Goal: Task Accomplishment & Management: Use online tool/utility

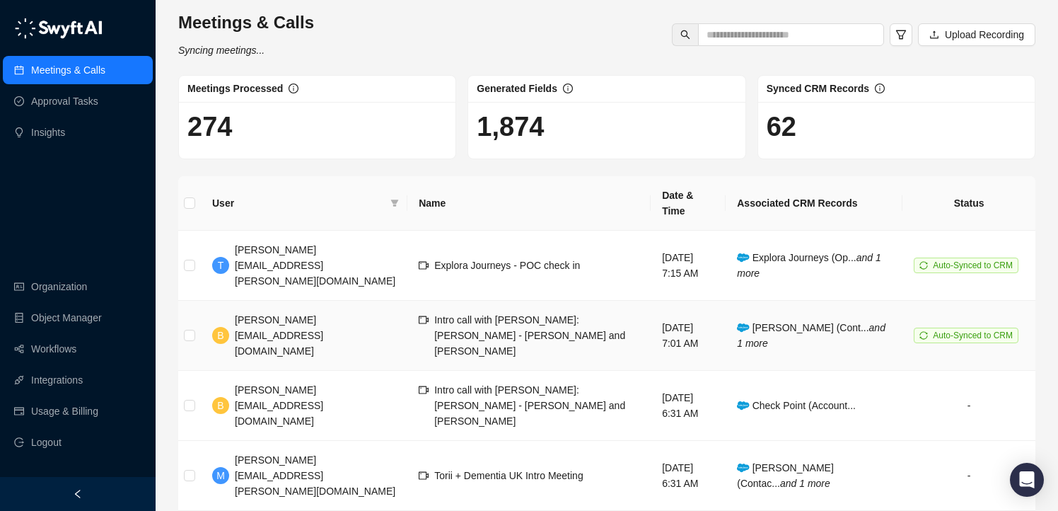
click at [784, 322] on span "Andreas Marsch (Cont... and 1 more" at bounding box center [811, 335] width 149 height 27
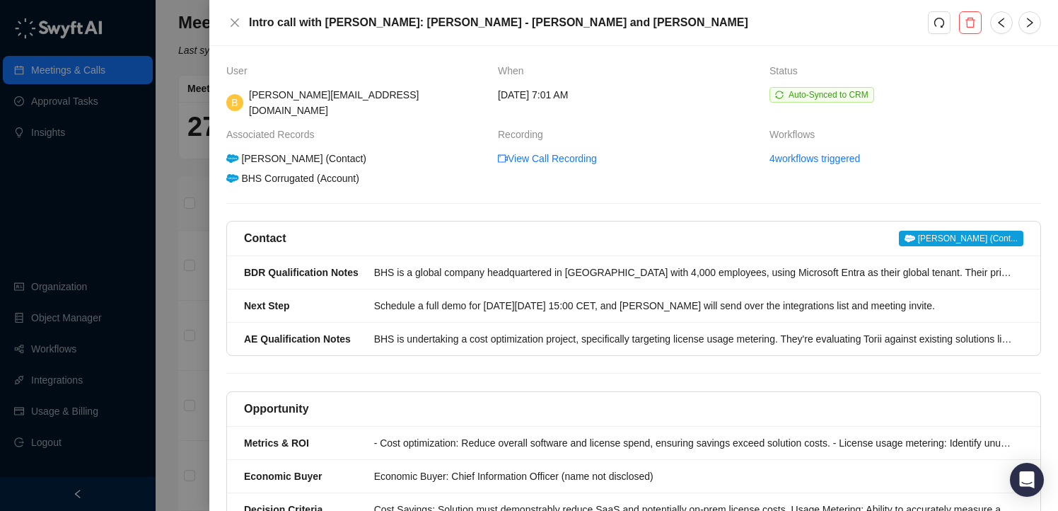
click at [170, 207] on div at bounding box center [529, 255] width 1058 height 511
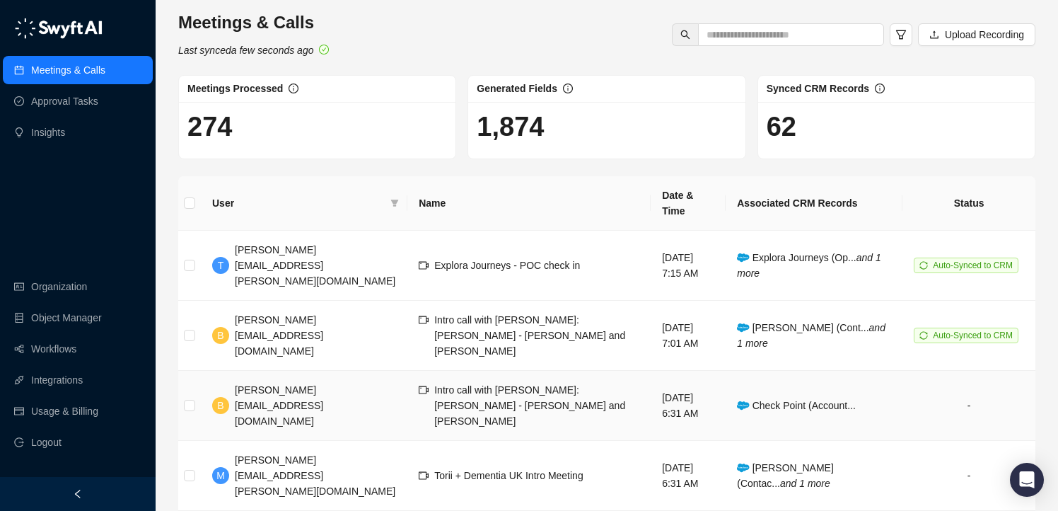
click at [784, 400] on span "Check Point (Account..." at bounding box center [796, 405] width 119 height 11
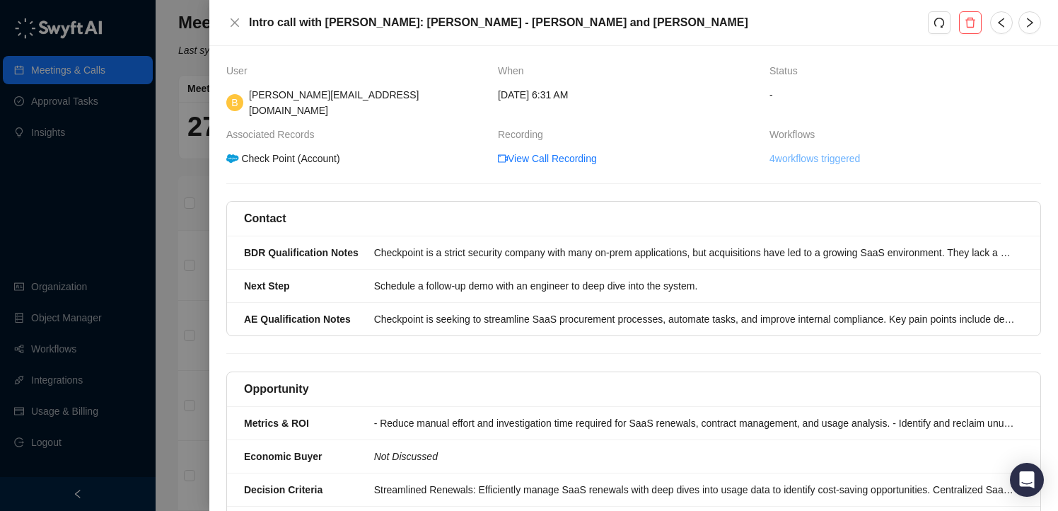
click at [842, 151] on link "4 workflows triggered" at bounding box center [815, 159] width 91 height 16
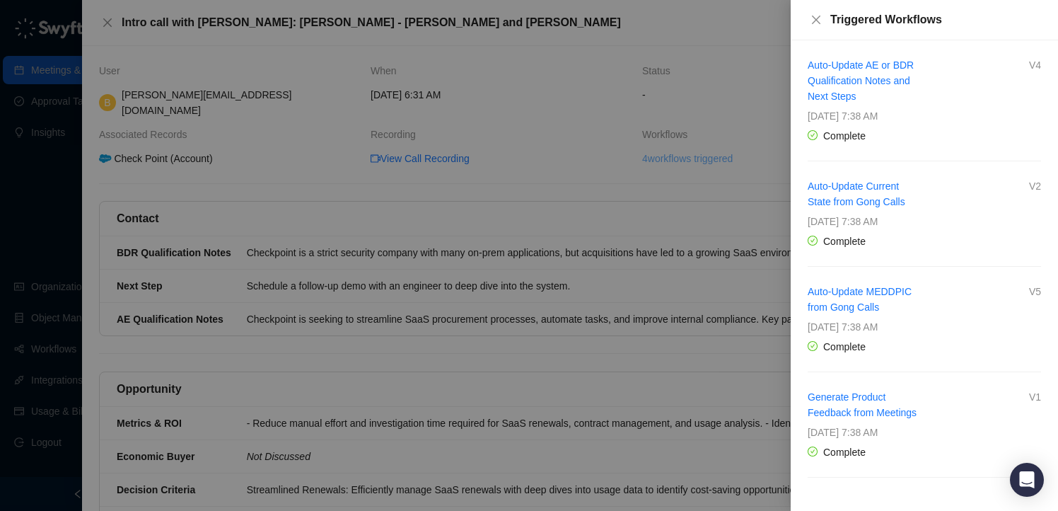
scroll to position [1, 0]
click at [843, 77] on link "Auto-Update AE or BDR Qualification Notes and Next Steps" at bounding box center [861, 80] width 106 height 42
click at [698, 45] on div at bounding box center [529, 255] width 1058 height 511
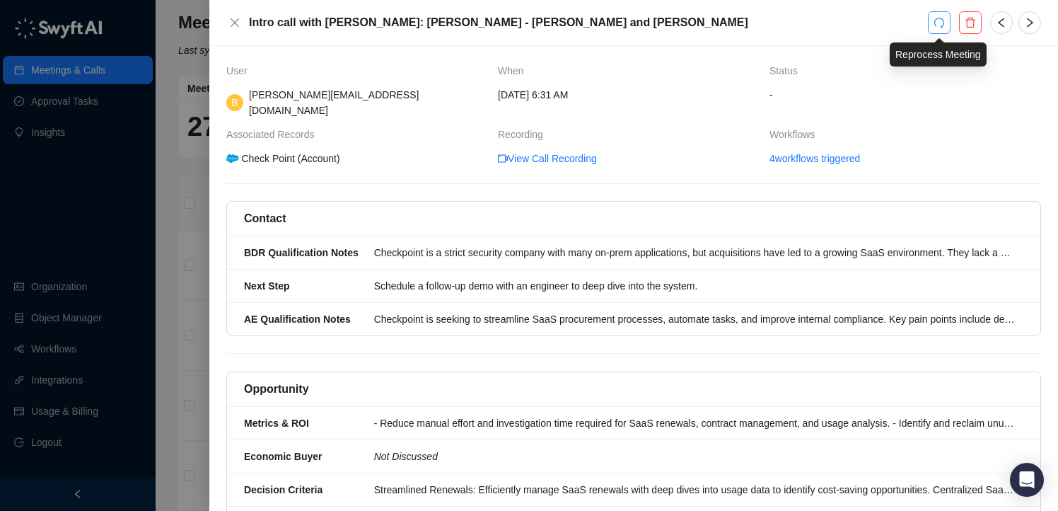
click at [939, 27] on icon "redo" at bounding box center [939, 22] width 11 height 11
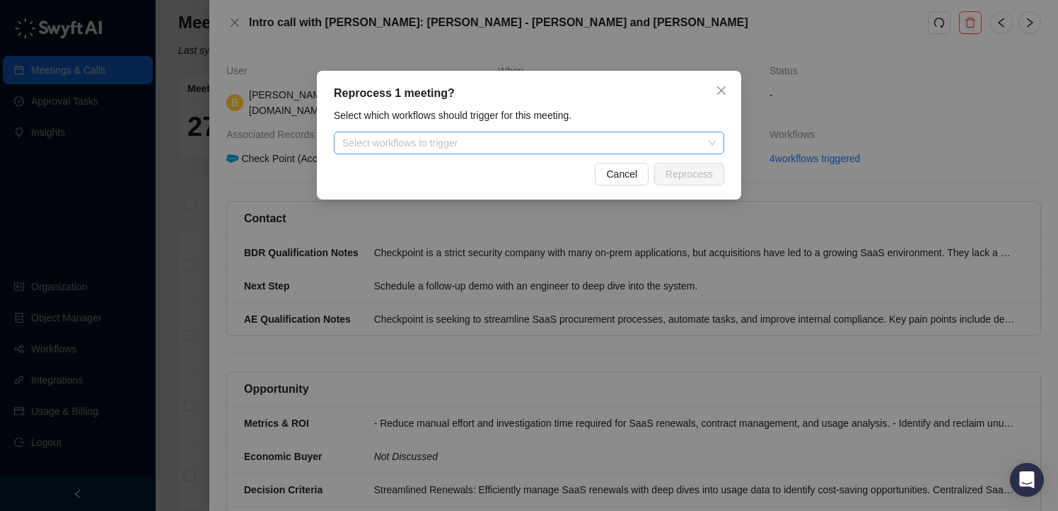
click at [492, 145] on div at bounding box center [522, 143] width 370 height 11
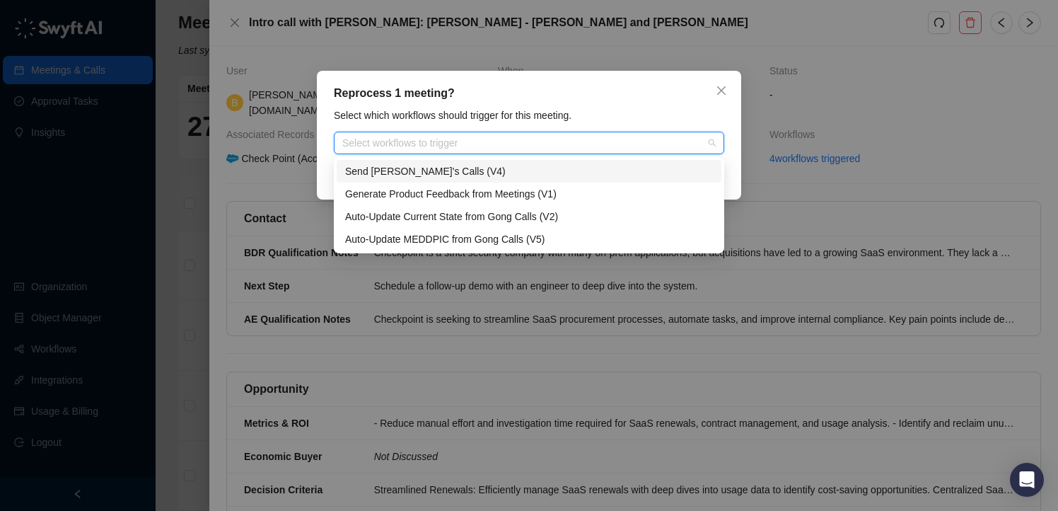
click at [516, 112] on div "Select which workflows should trigger for this meeting." at bounding box center [529, 116] width 399 height 16
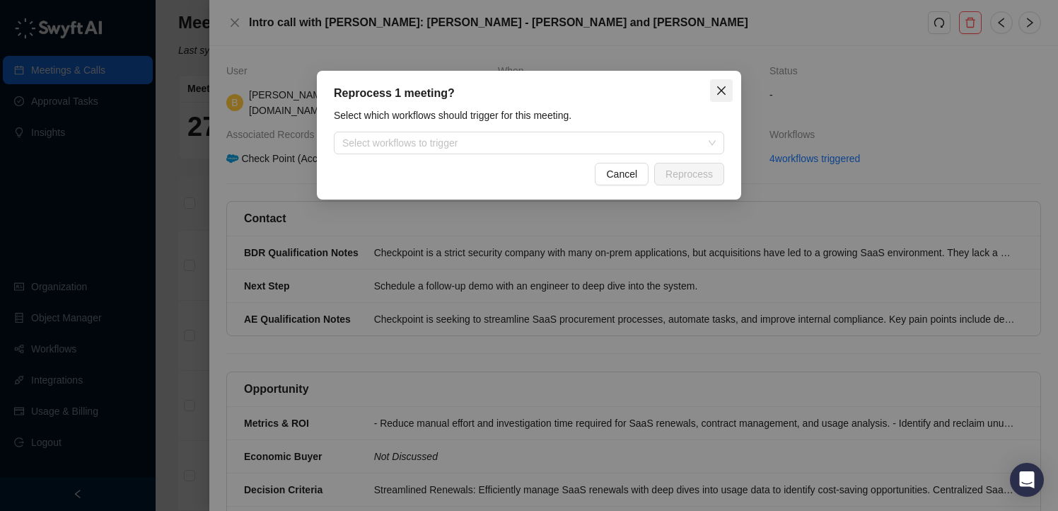
click at [722, 98] on button "Close" at bounding box center [721, 90] width 23 height 23
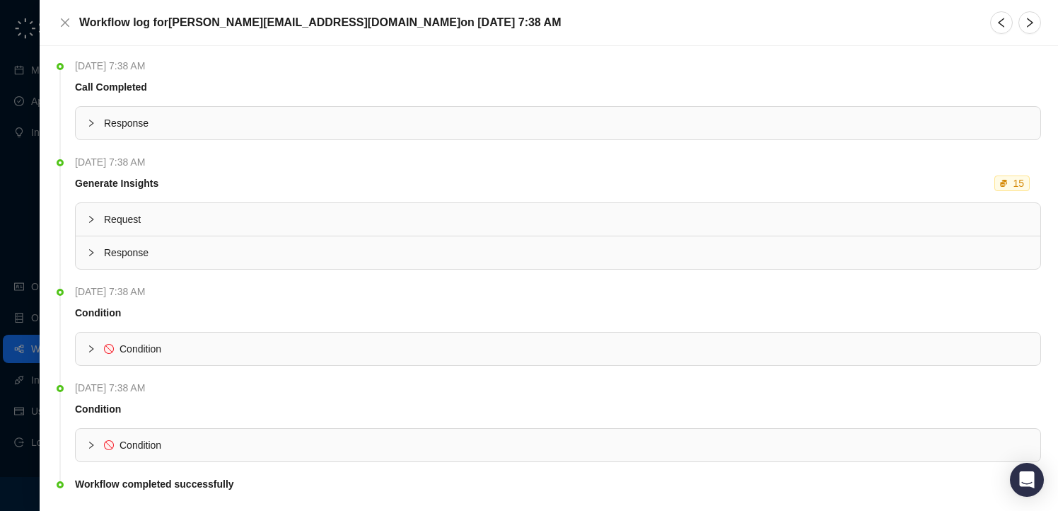
click at [147, 132] on div "Response" at bounding box center [558, 123] width 965 height 33
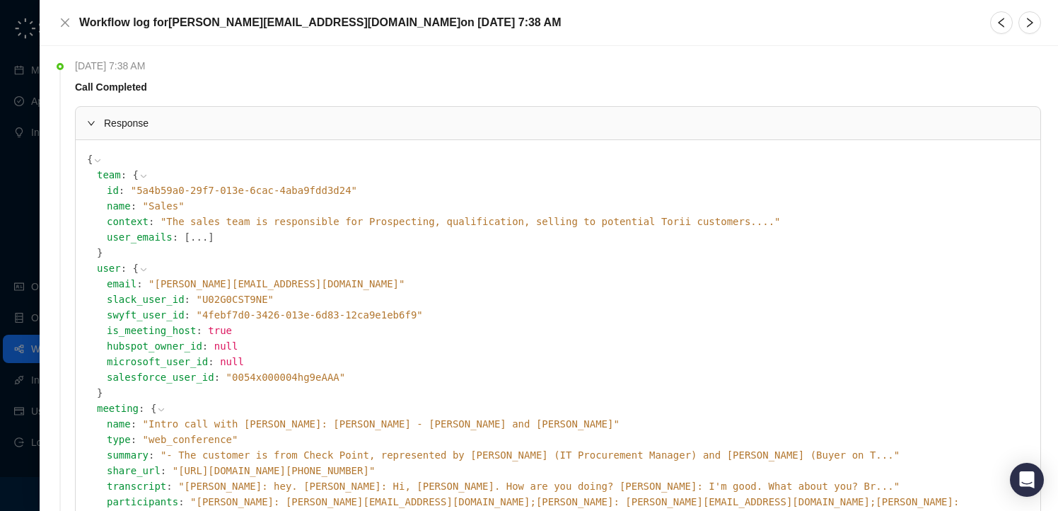
click at [122, 123] on span "Response" at bounding box center [566, 123] width 925 height 16
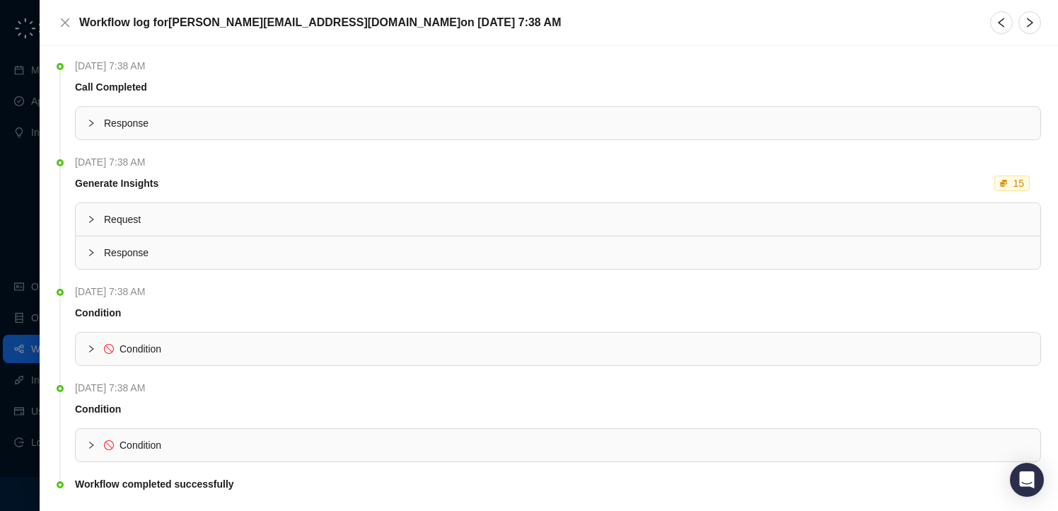
click at [136, 216] on span "Request" at bounding box center [566, 220] width 925 height 16
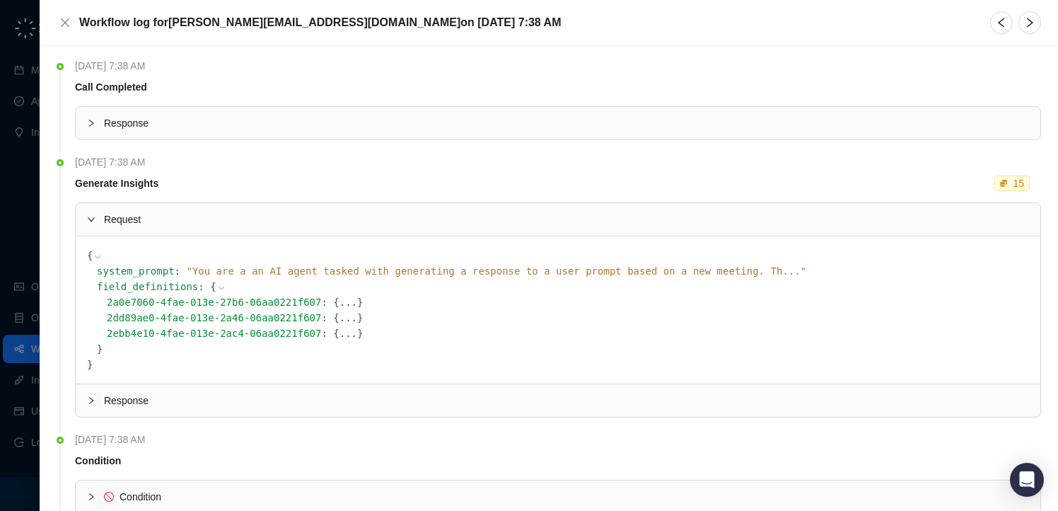
click at [136, 216] on span "Request" at bounding box center [566, 220] width 925 height 16
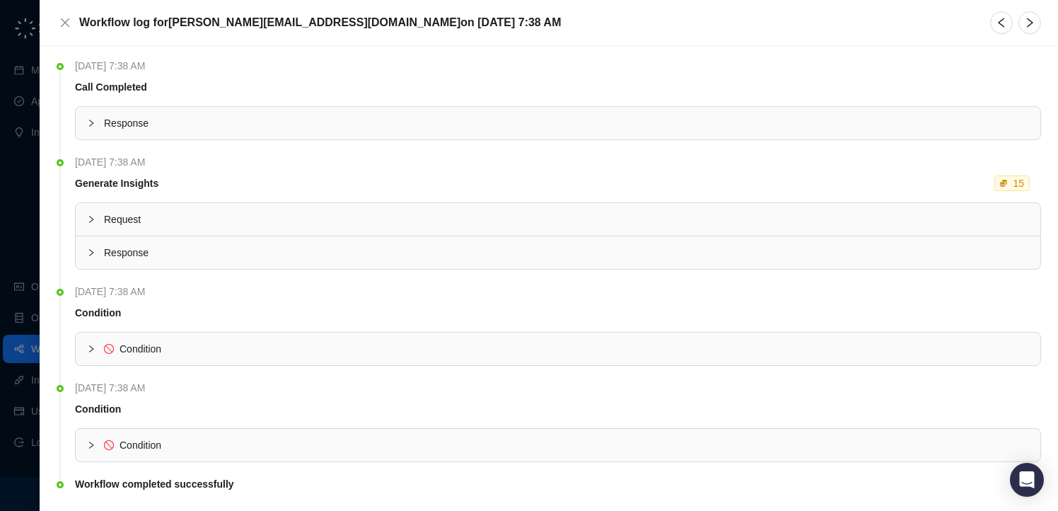
click at [144, 248] on span "Response" at bounding box center [566, 253] width 925 height 16
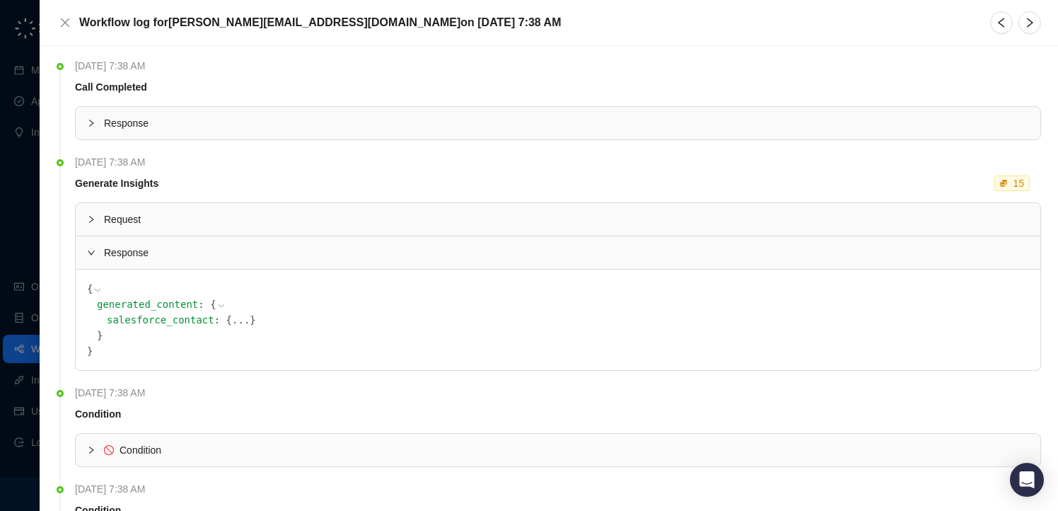
click at [144, 248] on span "Response" at bounding box center [566, 253] width 925 height 16
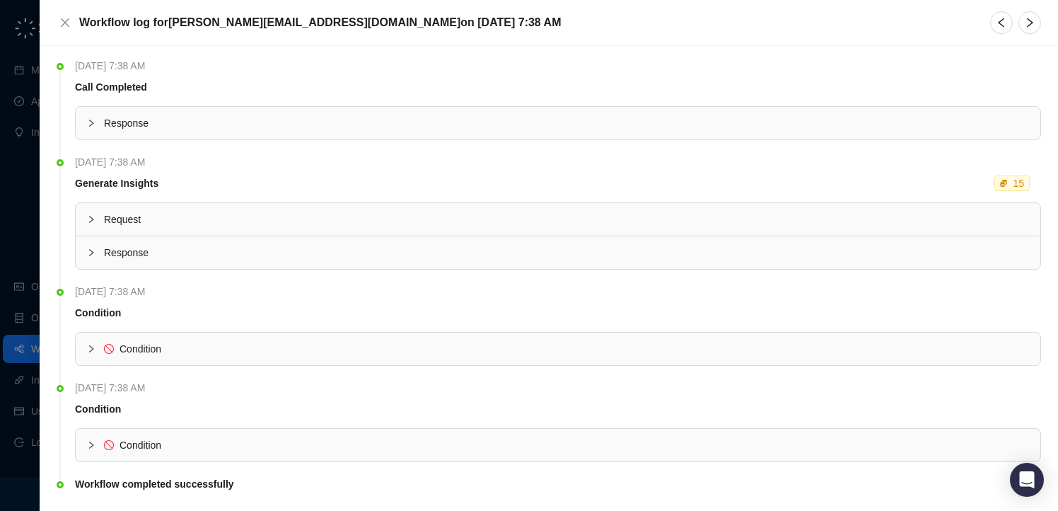
click at [139, 344] on span "Condition" at bounding box center [141, 348] width 42 height 11
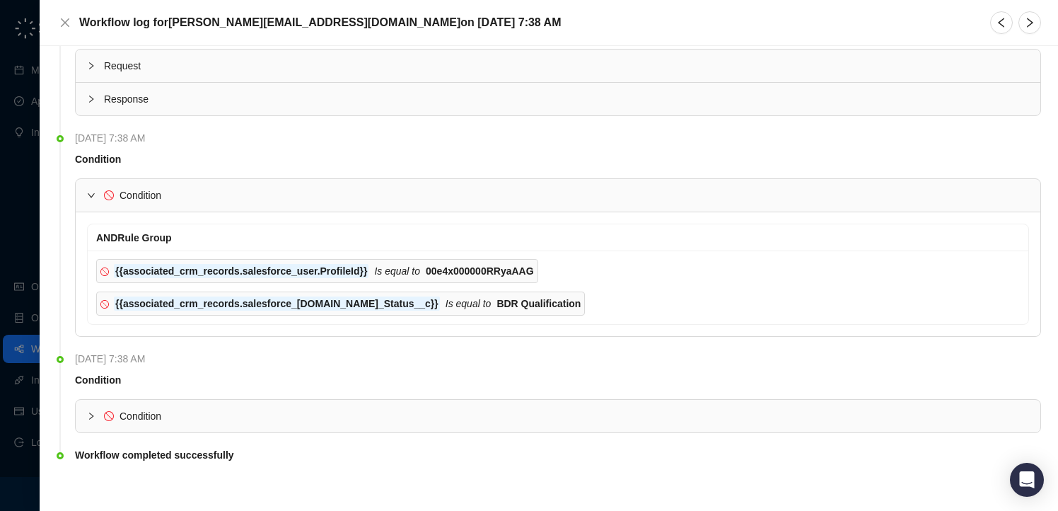
scroll to position [160, 0]
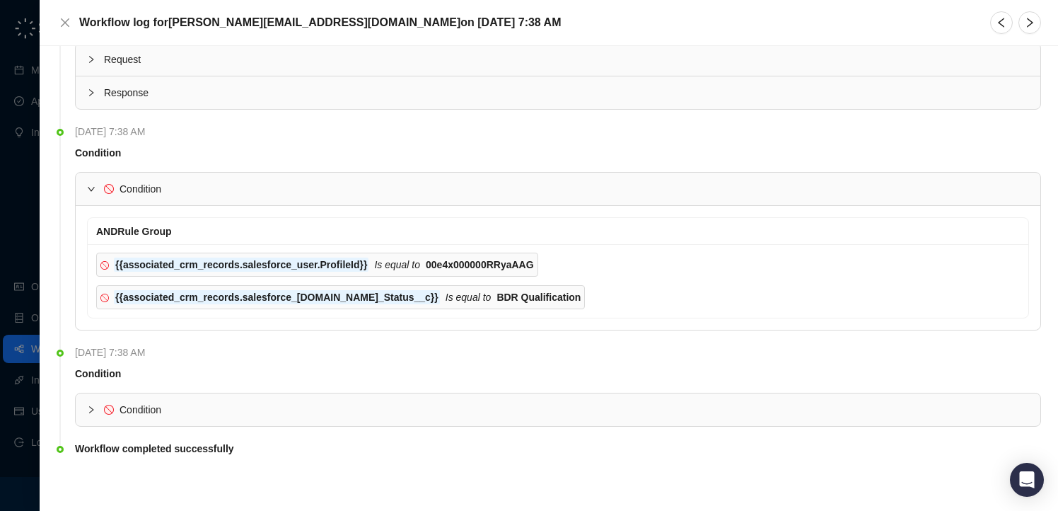
click at [123, 410] on span "Condition" at bounding box center [141, 409] width 42 height 11
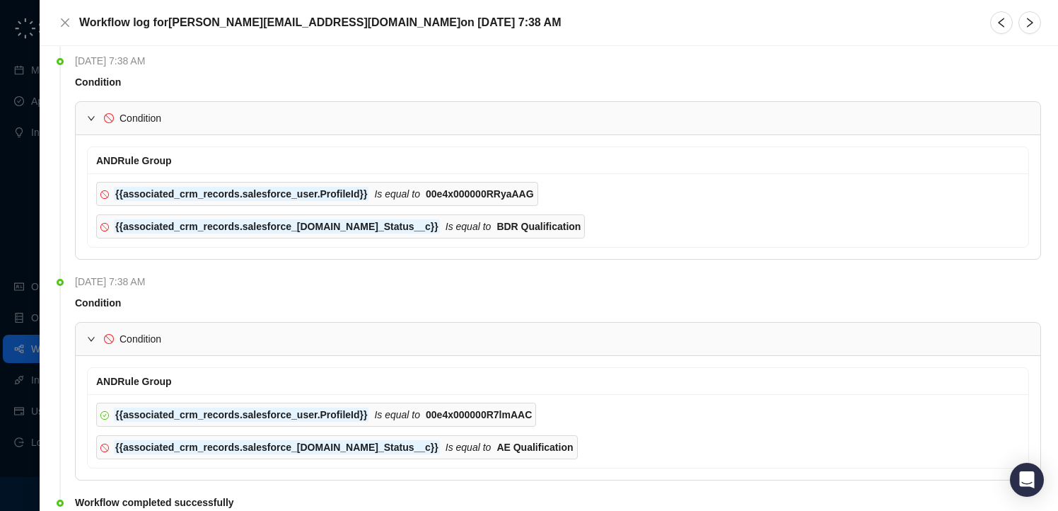
scroll to position [284, 0]
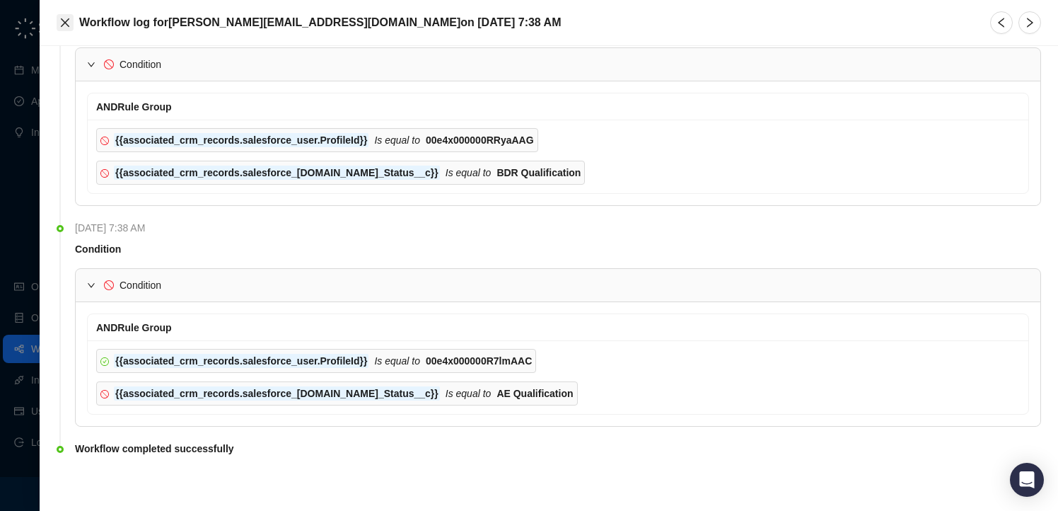
click at [66, 23] on icon "close" at bounding box center [64, 22] width 11 height 11
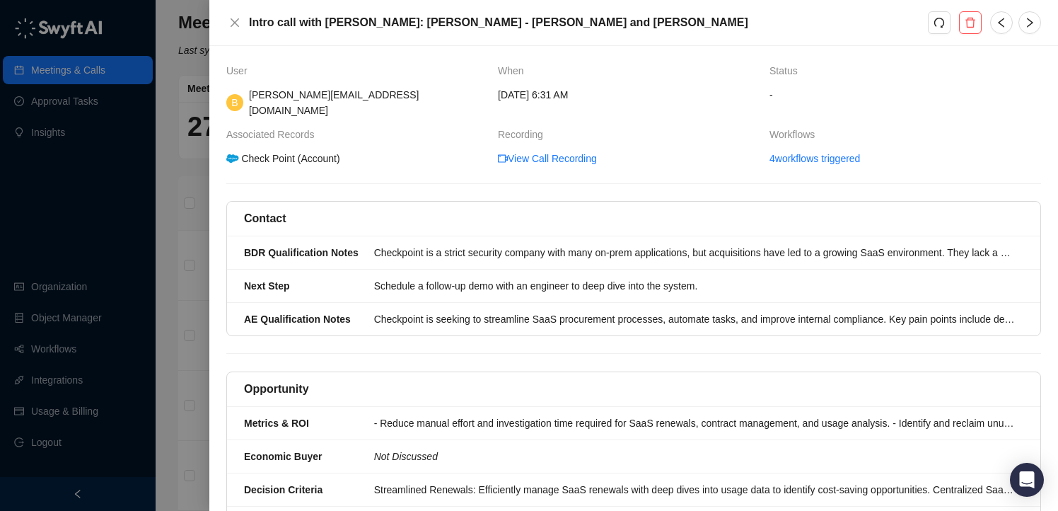
click at [265, 151] on div "Check Point (Account)" at bounding box center [283, 159] width 118 height 16
click at [281, 127] on span "Associated Records" at bounding box center [273, 135] width 95 height 16
click at [190, 185] on div at bounding box center [529, 255] width 1058 height 511
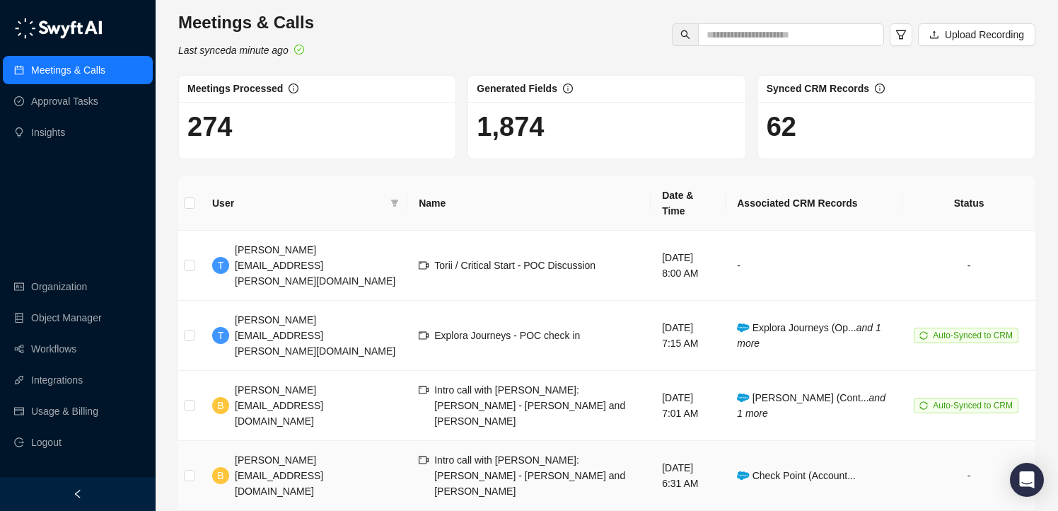
click at [971, 441] on td "-" at bounding box center [969, 476] width 133 height 70
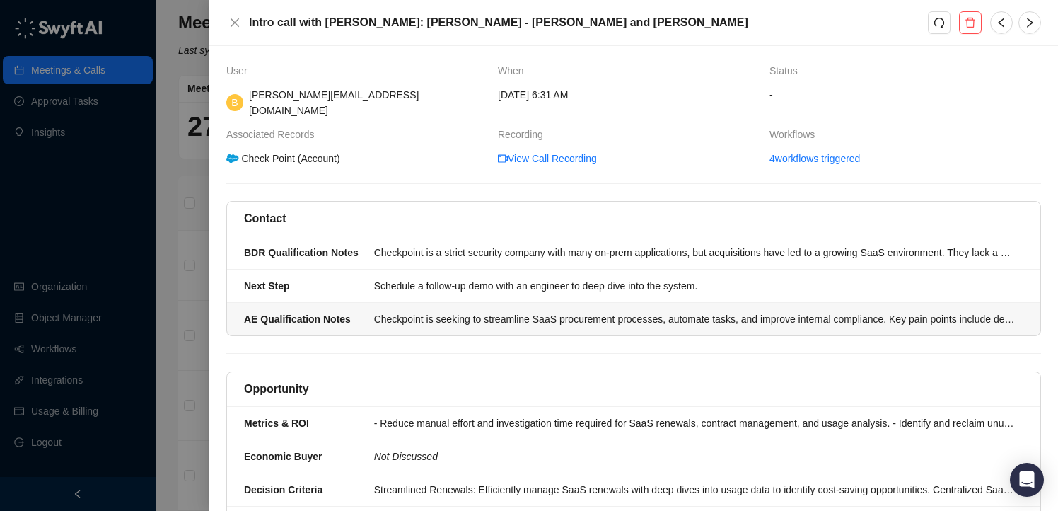
click at [476, 314] on li "AE Qualification Notes Checkpoint is seeking to streamline SaaS procurement pro…" at bounding box center [633, 319] width 813 height 33
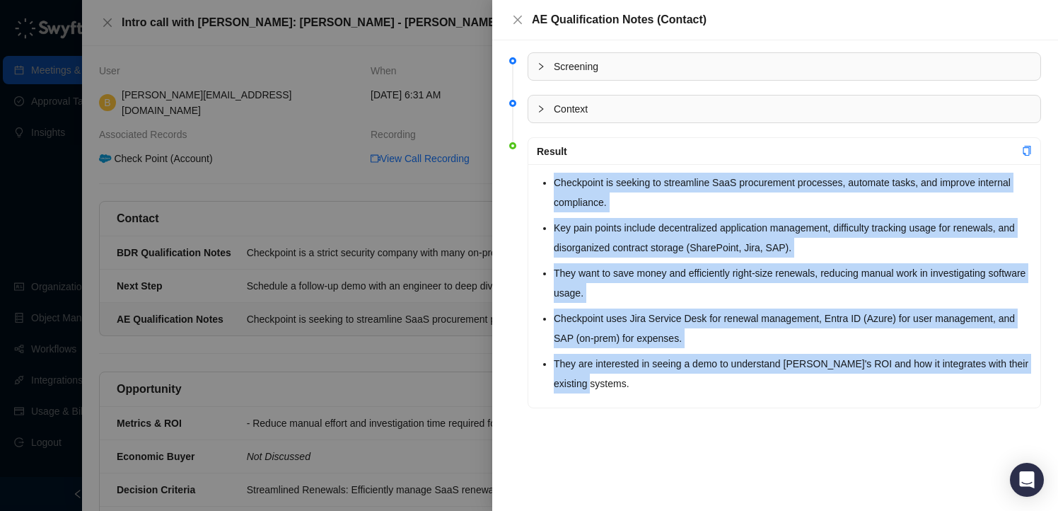
drag, startPoint x: 639, startPoint y: 386, endPoint x: 537, endPoint y: 179, distance: 230.6
click at [537, 179] on div "Checkpoint is seeking to streamline SaaS procurement processes, automate tasks,…" at bounding box center [784, 285] width 512 height 243
copy ul "Checkpoint is seeking to streamline SaaS procurement processes, automate tasks,…"
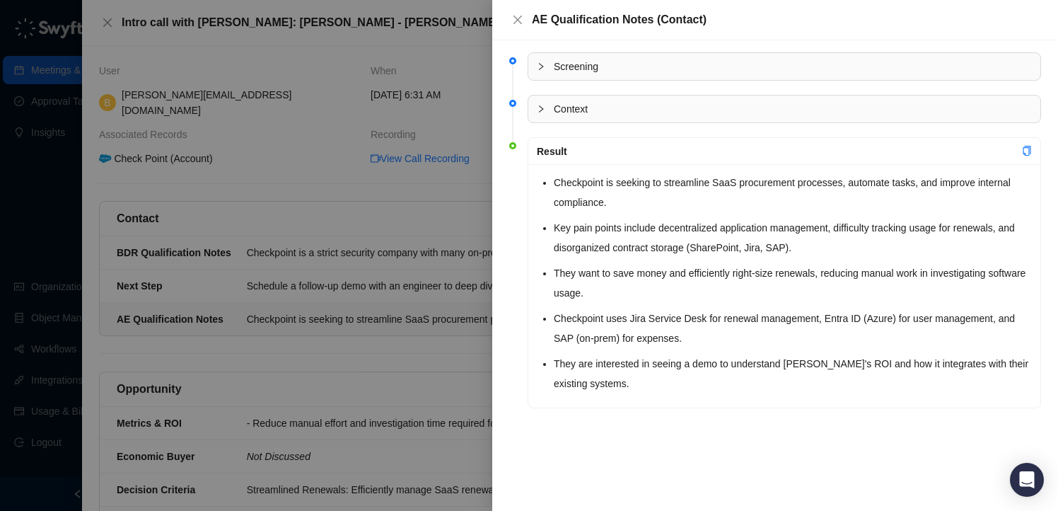
click at [579, 98] on div "Context" at bounding box center [784, 108] width 512 height 27
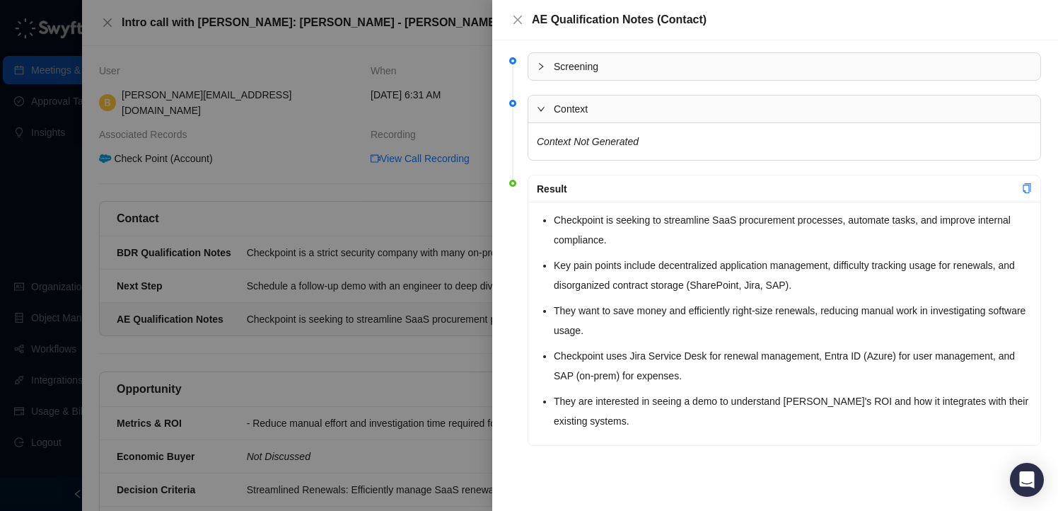
click at [579, 98] on div "Context" at bounding box center [784, 108] width 512 height 27
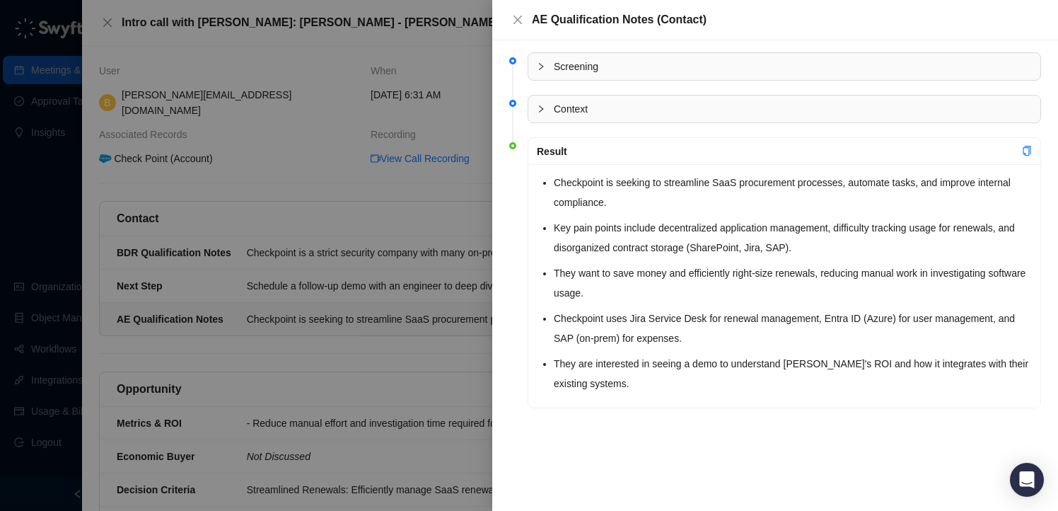
click at [585, 72] on span "Screening" at bounding box center [793, 67] width 478 height 16
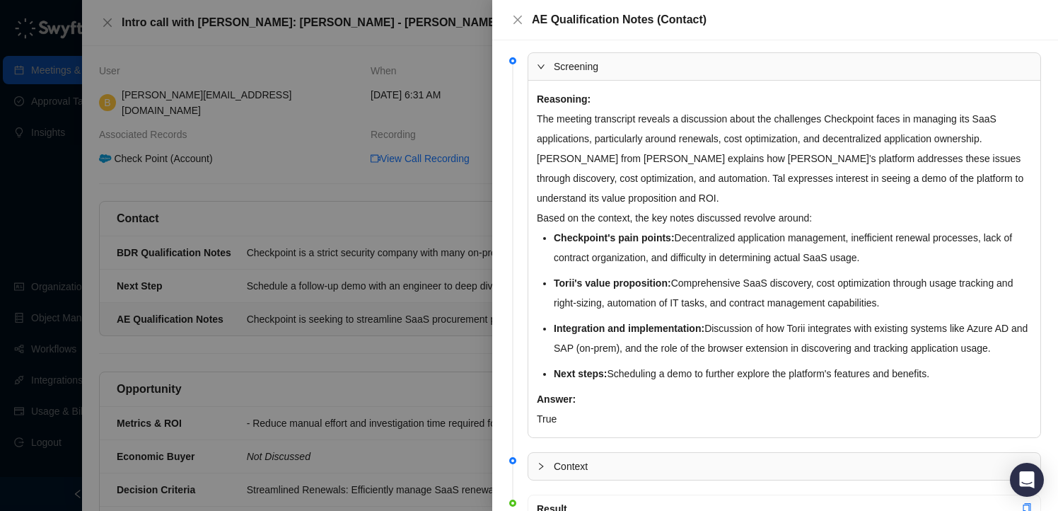
click at [585, 72] on span "Screening" at bounding box center [793, 67] width 478 height 16
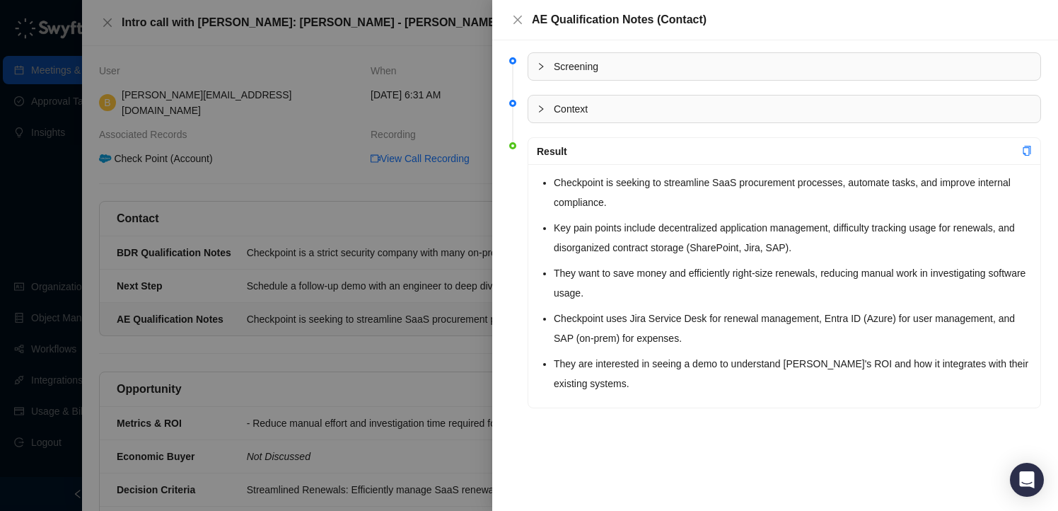
click at [320, 81] on div at bounding box center [529, 255] width 1058 height 511
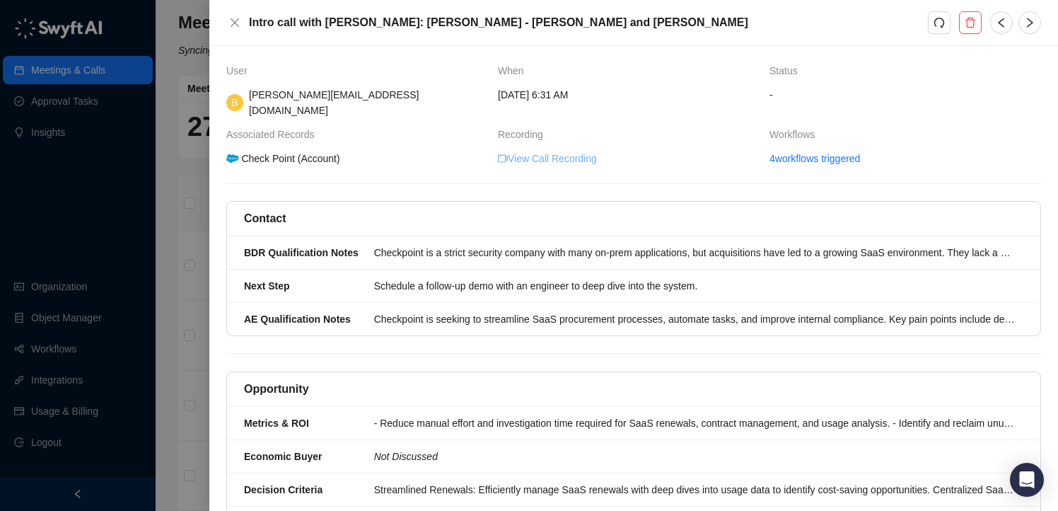
click at [560, 151] on link "View Call Recording" at bounding box center [547, 159] width 99 height 16
click at [941, 21] on icon "redo" at bounding box center [939, 22] width 11 height 11
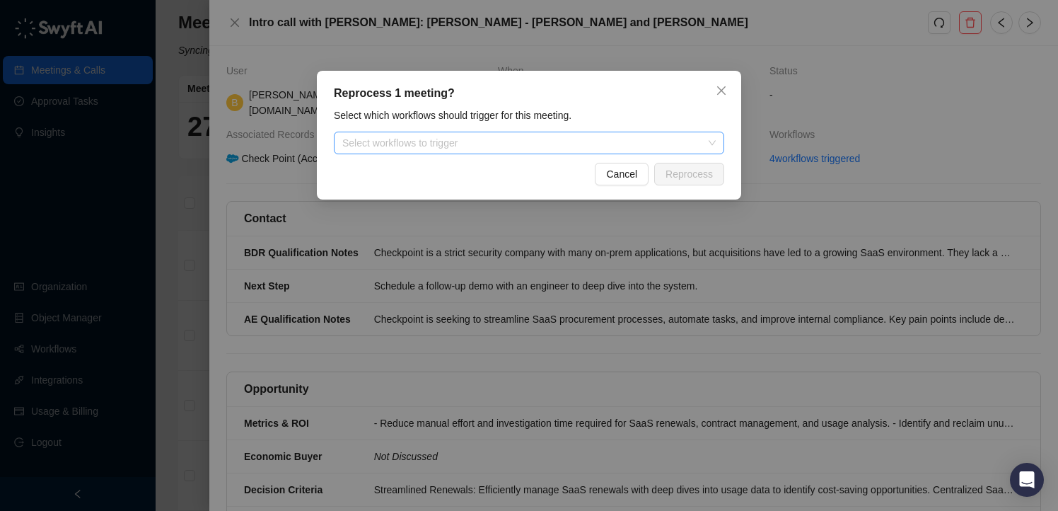
click at [540, 148] on div at bounding box center [522, 143] width 370 height 11
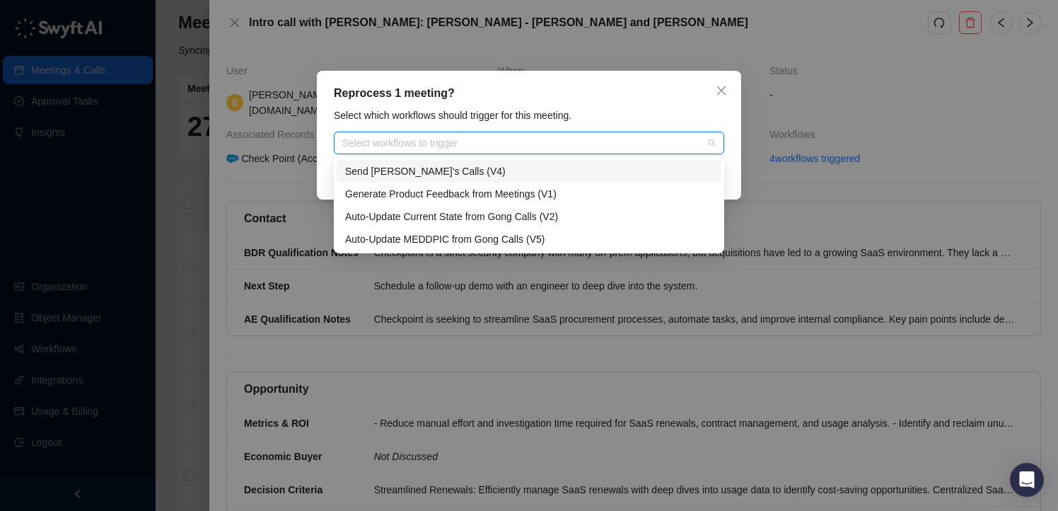
click at [617, 50] on div "Reprocess 1 meeting? Select which workflows should trigger for this meeting. Se…" at bounding box center [529, 255] width 1058 height 511
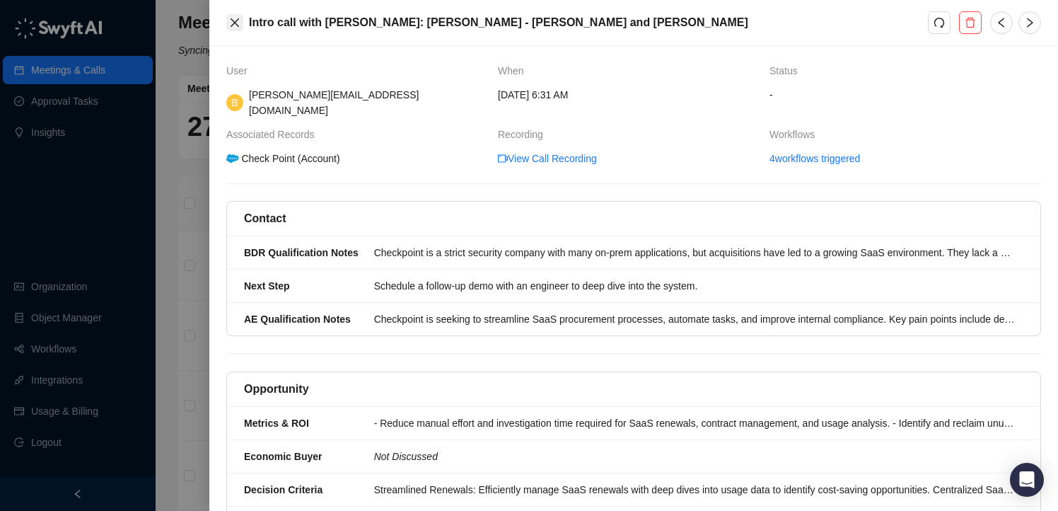
click at [229, 23] on icon "close" at bounding box center [234, 22] width 11 height 11
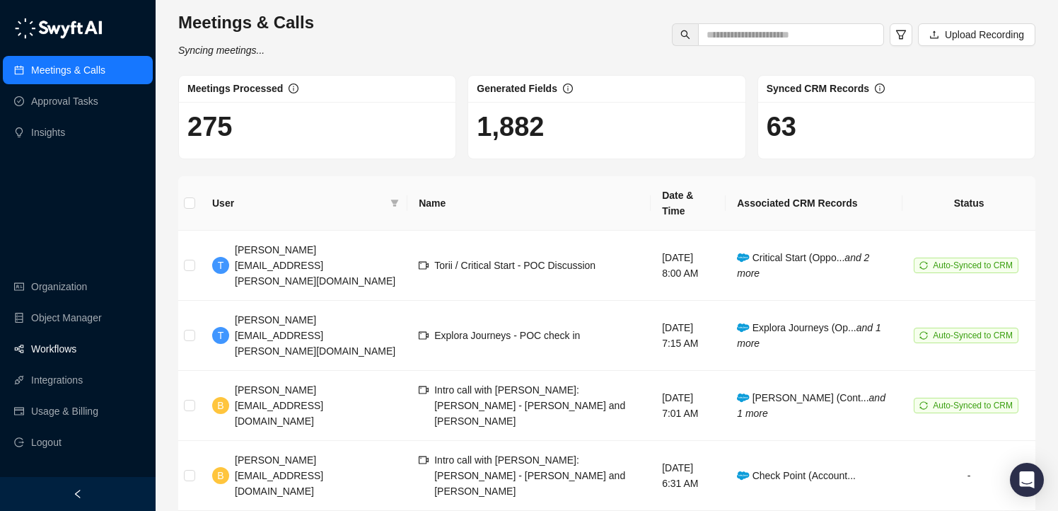
click at [65, 352] on link "Workflows" at bounding box center [53, 349] width 45 height 28
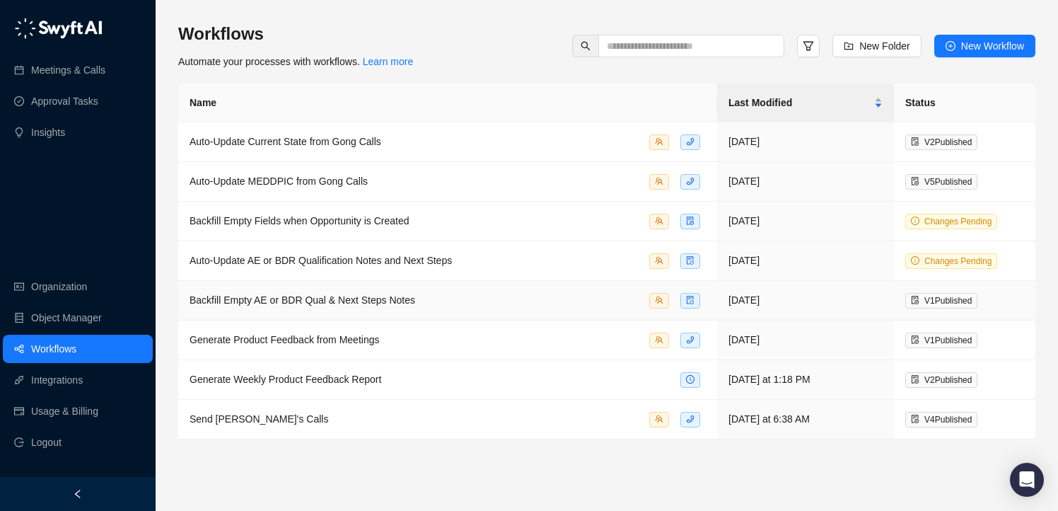
click at [431, 303] on div "Backfill Empty AE or BDR Qual & Next Steps Notes" at bounding box center [448, 300] width 516 height 16
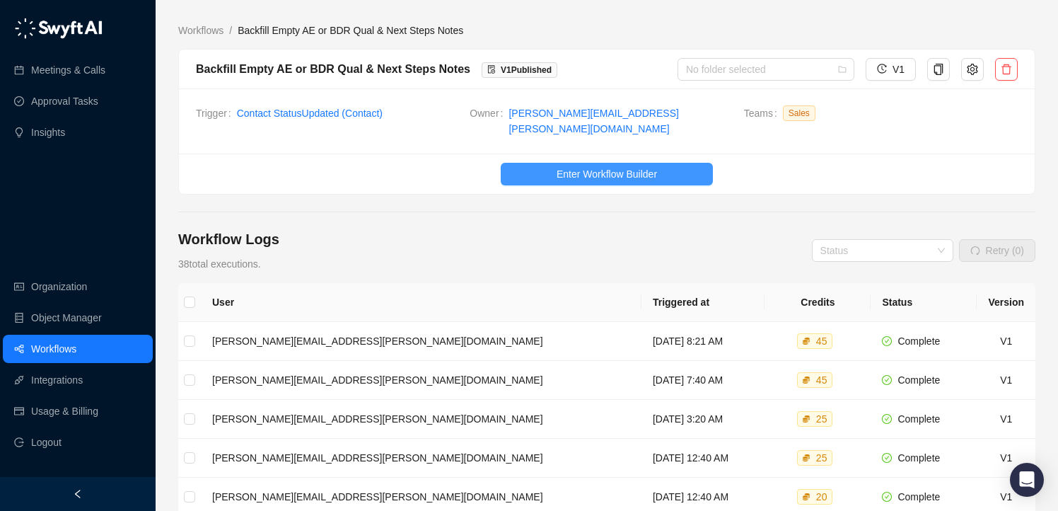
click at [554, 165] on button "Enter Workflow Builder" at bounding box center [607, 174] width 212 height 23
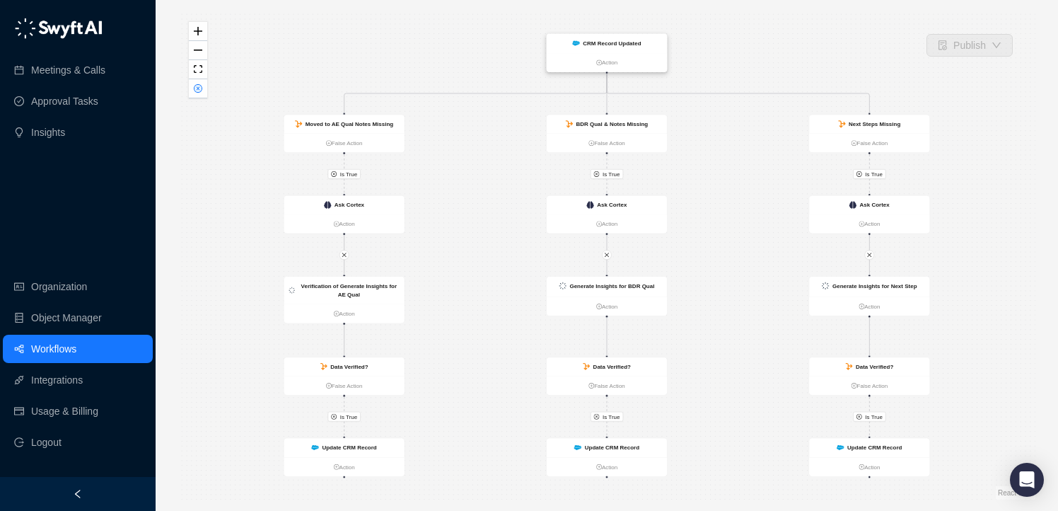
click at [608, 45] on strong "CRM Record Updated" at bounding box center [612, 43] width 58 height 6
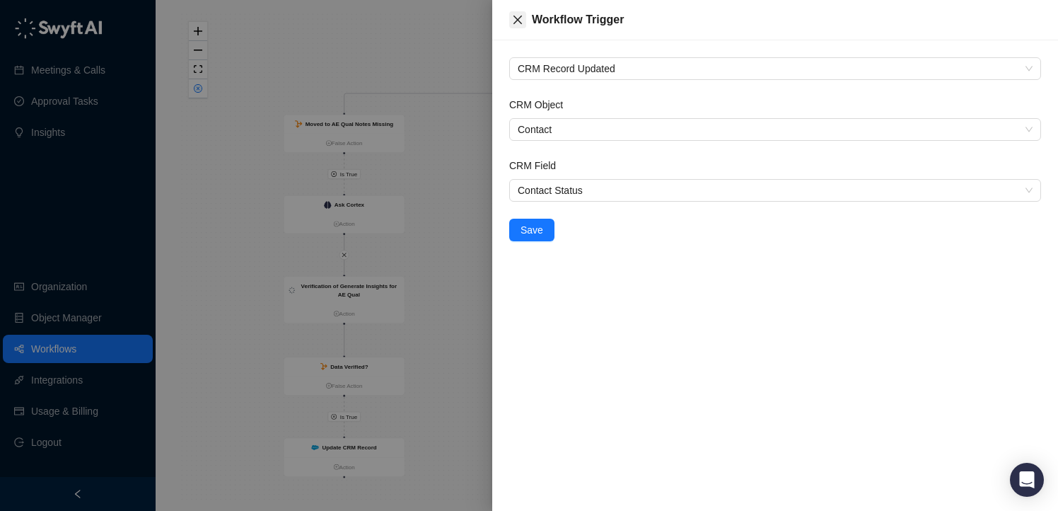
click at [518, 23] on icon "close" at bounding box center [517, 19] width 11 height 11
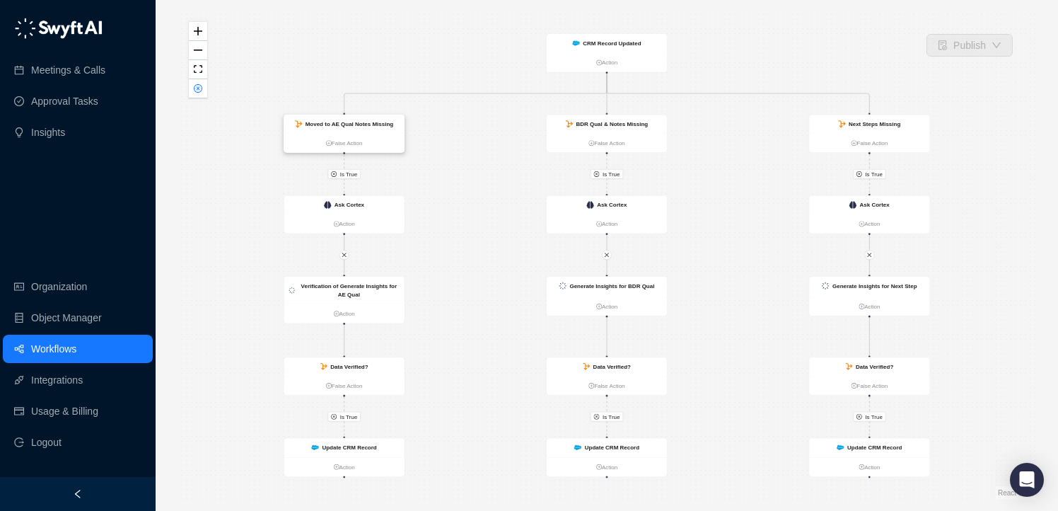
click at [372, 121] on strong "Moved to AE Qual Notes Missing" at bounding box center [350, 124] width 88 height 6
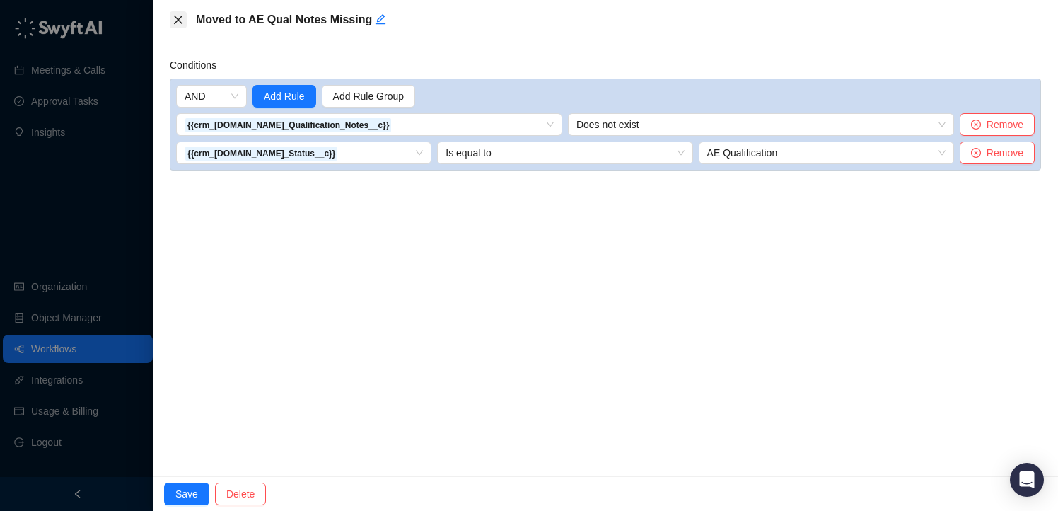
click at [181, 21] on icon "close" at bounding box center [178, 19] width 11 height 11
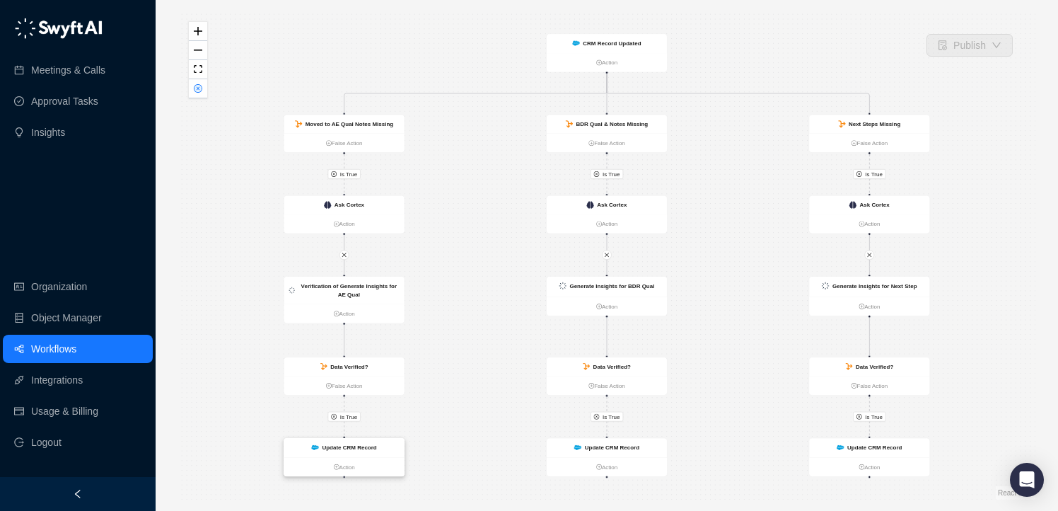
click at [363, 442] on div "Update CRM Record" at bounding box center [344, 447] width 120 height 19
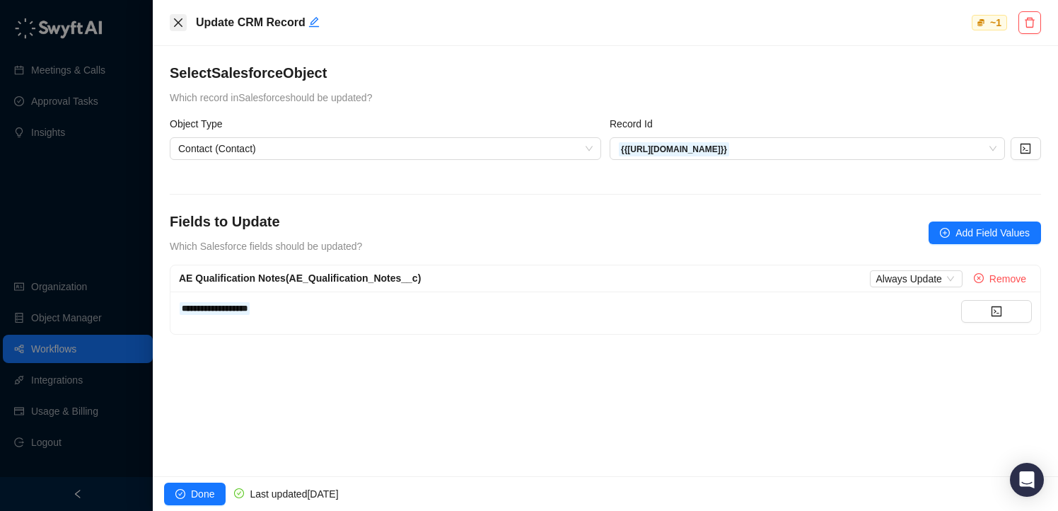
click at [178, 21] on icon "close" at bounding box center [178, 22] width 8 height 8
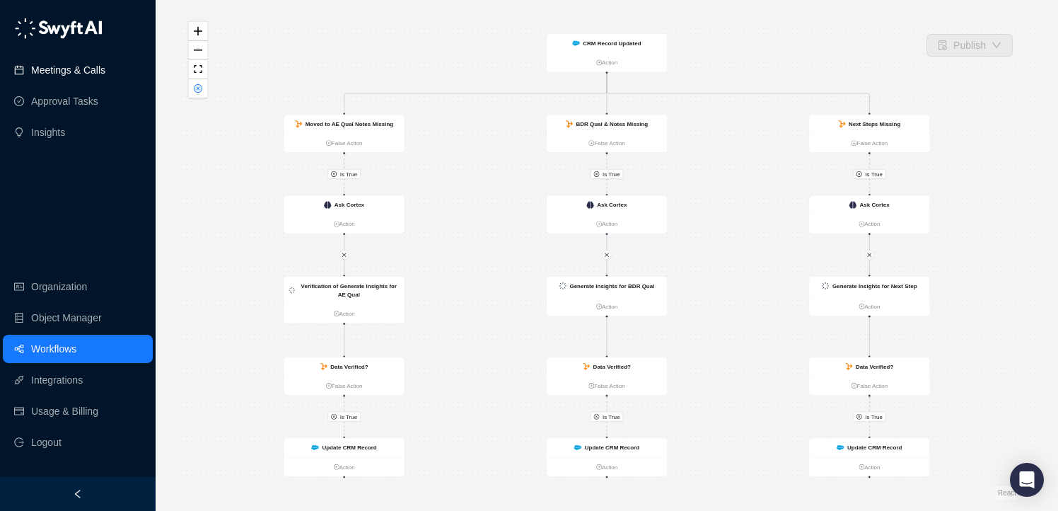
click at [56, 68] on link "Meetings & Calls" at bounding box center [68, 70] width 74 height 28
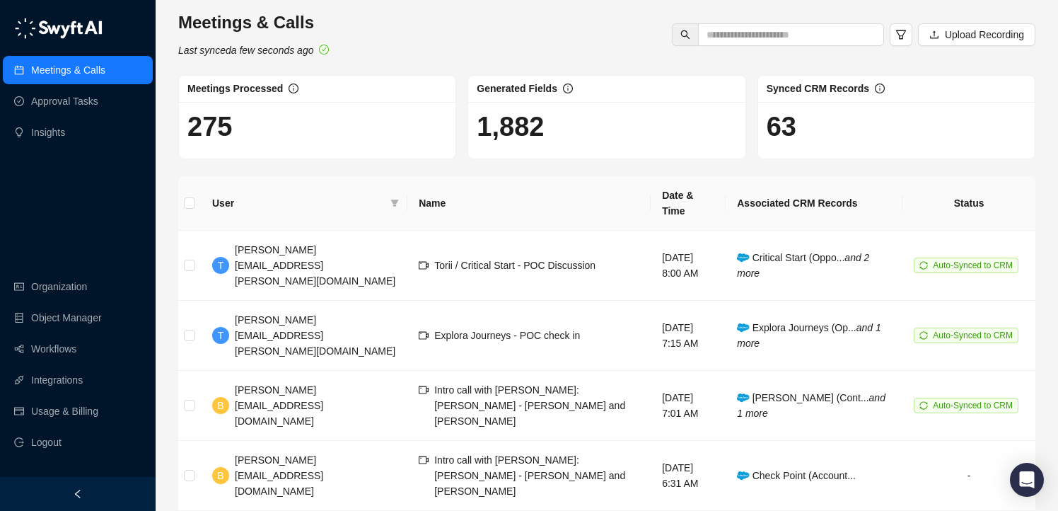
click at [420, 44] on div "Meetings & Calls Last synced a few seconds ago Upload Recording" at bounding box center [607, 34] width 866 height 47
click at [765, 28] on input "text" at bounding box center [786, 35] width 158 height 16
click at [594, 27] on div "Meetings & Calls Last synced a few seconds ago Upload Recording" at bounding box center [607, 34] width 866 height 47
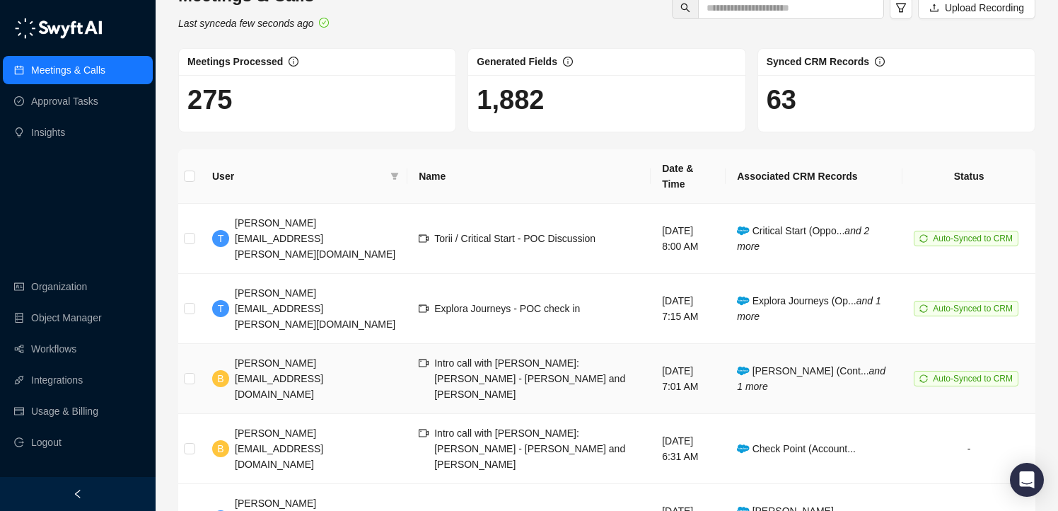
scroll to position [32, 0]
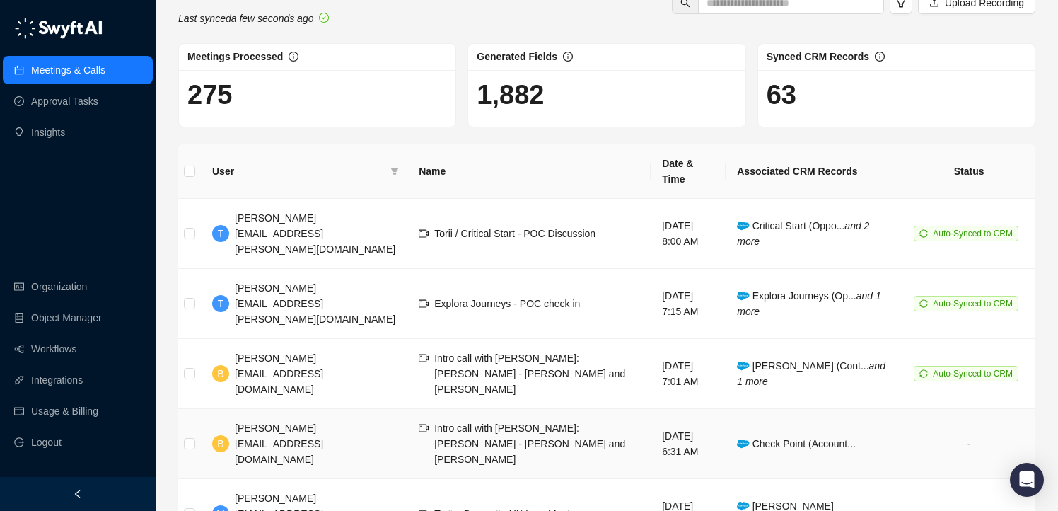
click at [490, 422] on span "Intro call with [PERSON_NAME]: [PERSON_NAME] - [PERSON_NAME] and [PERSON_NAME]" at bounding box center [529, 443] width 191 height 42
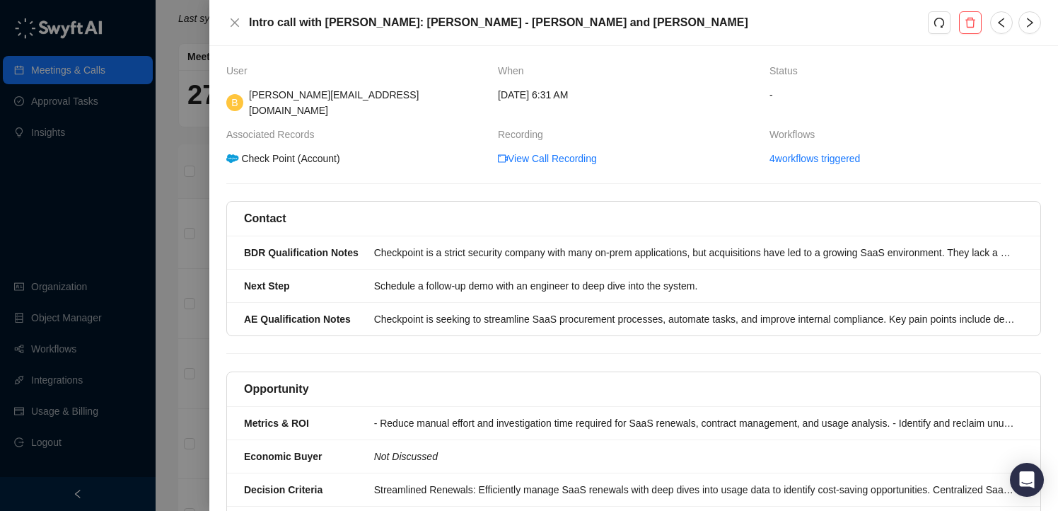
click at [303, 151] on div "Check Point (Account)" at bounding box center [283, 159] width 118 height 16
click at [233, 17] on icon "close" at bounding box center [234, 22] width 11 height 11
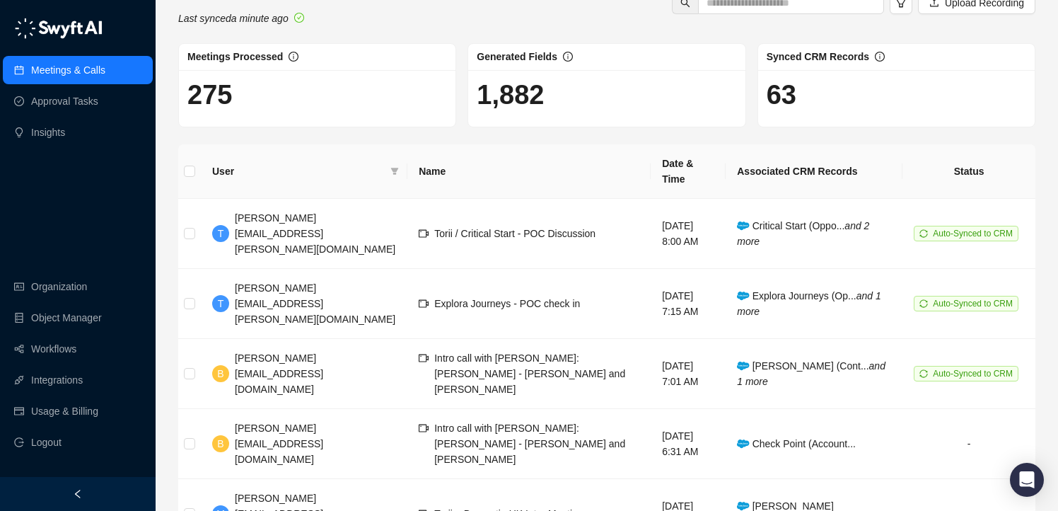
click at [182, 44] on div "Meetings Processed" at bounding box center [317, 57] width 277 height 27
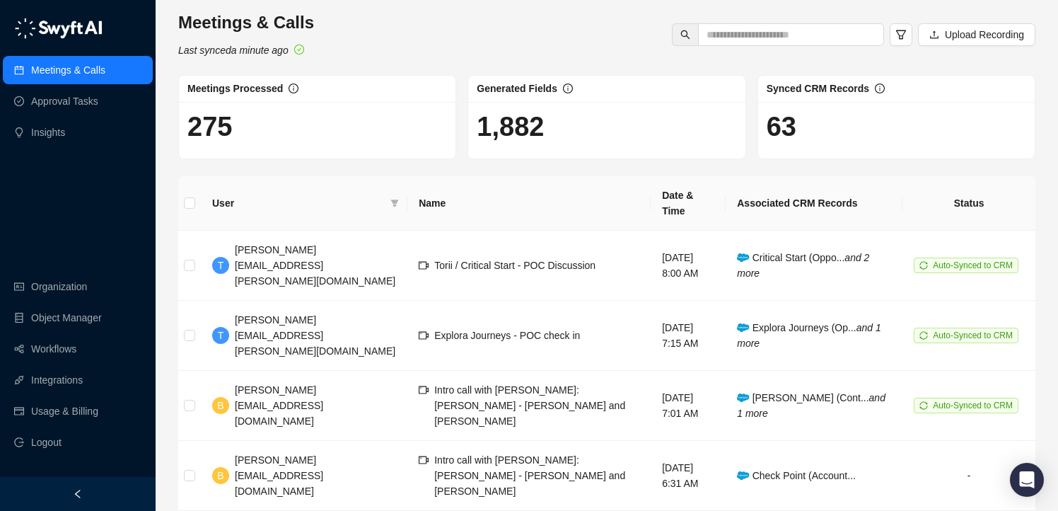
click at [410, 13] on div "Meetings & Calls Last synced a minute ago Upload Recording" at bounding box center [607, 34] width 866 height 47
